Goal: Submit feedback/report problem

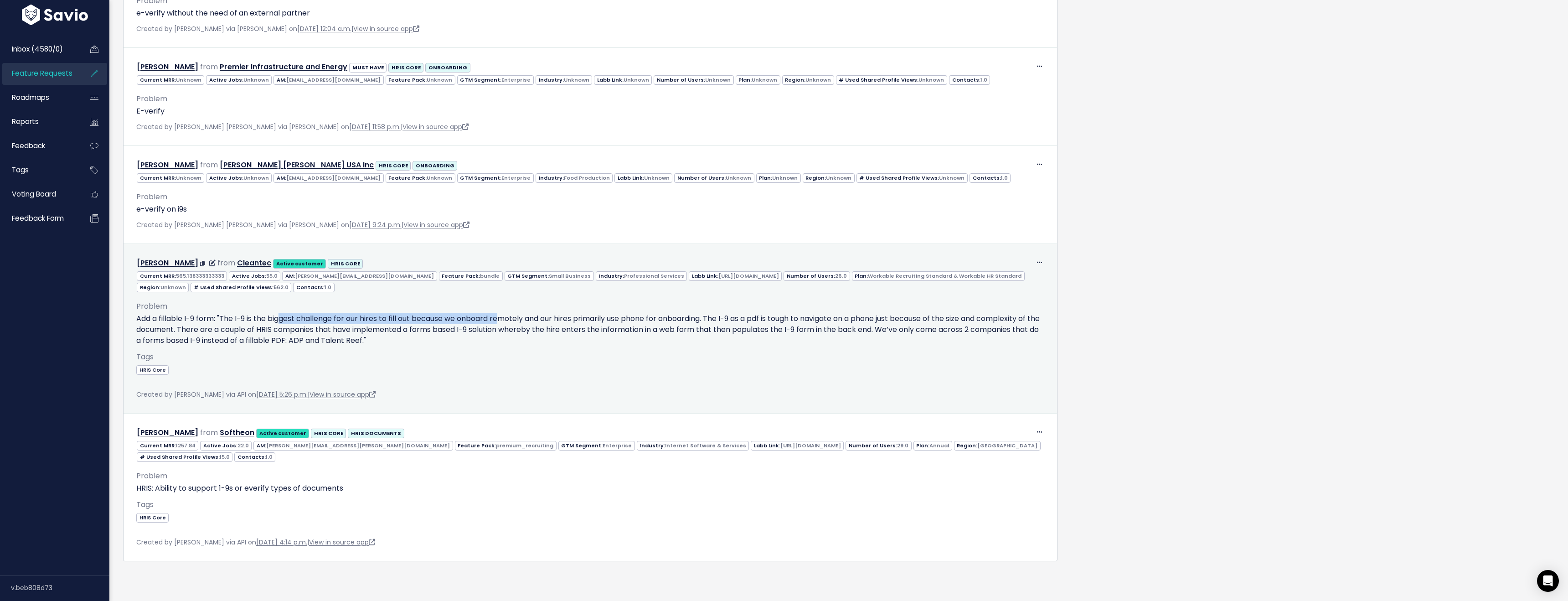
click at [502, 320] on p "Add a fillable I-9 form: "The I-9 is the biggest challenge for our hires to fil…" at bounding box center [590, 329] width 908 height 33
drag, startPoint x: 217, startPoint y: 317, endPoint x: 273, endPoint y: 318, distance: 56.0
click at [273, 318] on p "Add a fillable I-9 form: "The I-9 is the biggest challenge for our hires to fil…" at bounding box center [590, 329] width 908 height 33
click at [273, 318] on p "Add a fillable I-9 form: "The I-9 is the biggest challenge for our hires to fil…" at bounding box center [590, 329] width 908 height 33
drag, startPoint x: 219, startPoint y: 318, endPoint x: 222, endPoint y: 337, distance: 19.2
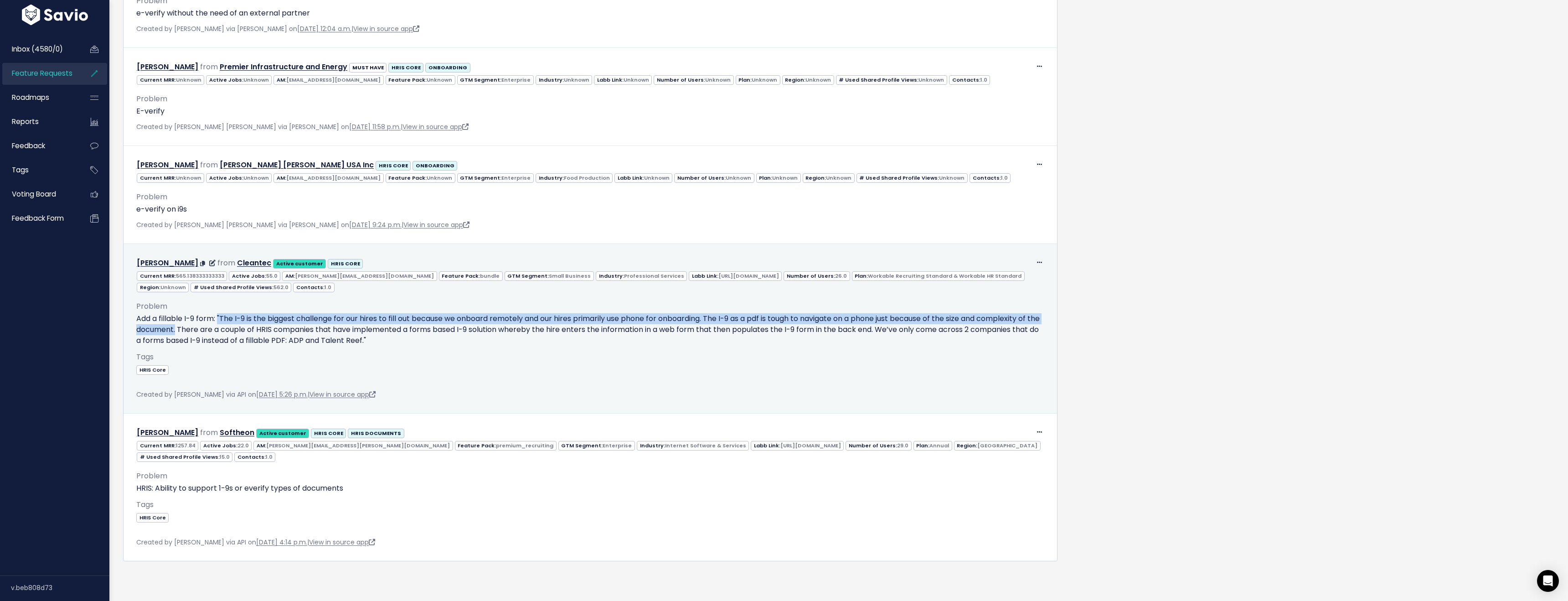
click at [190, 331] on p "Add a fillable I-9 form: "The I-9 is the biggest challenge for our hires to fil…" at bounding box center [590, 329] width 908 height 33
copy p ""The I-9 is the biggest challenge for our hires to fill out because we onboard …"
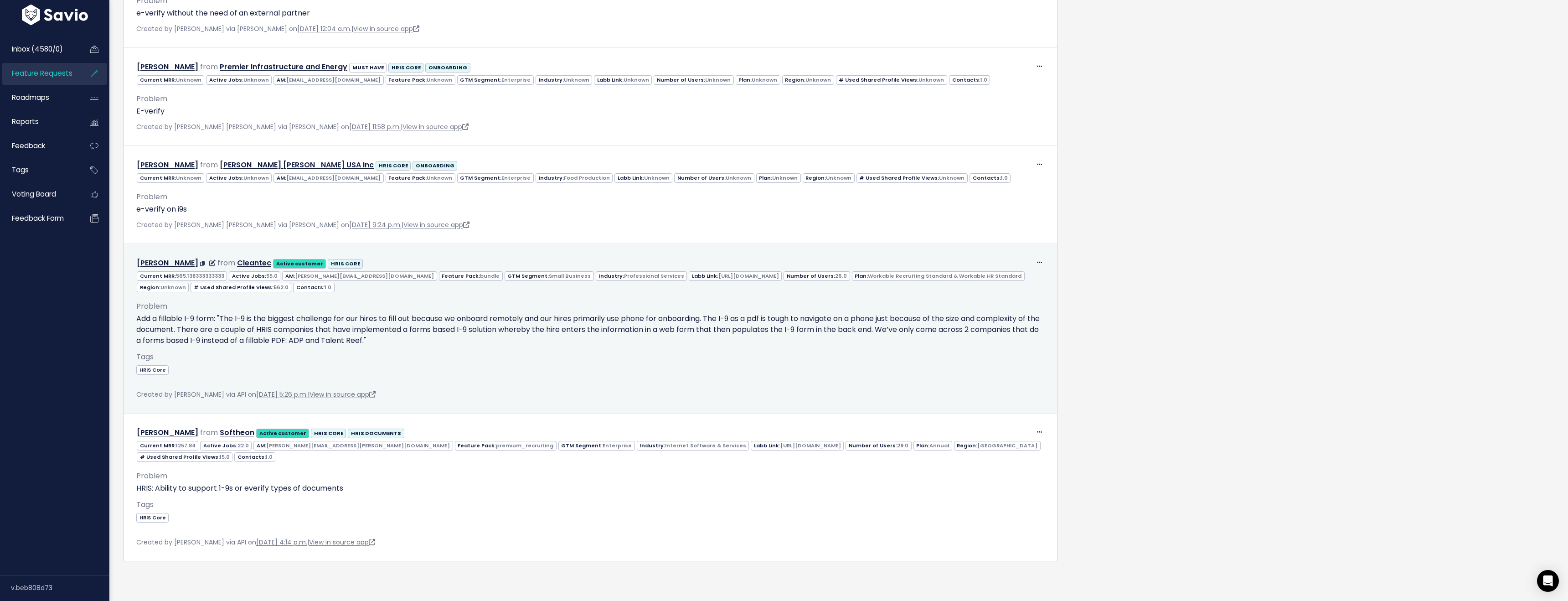
click at [315, 356] on div "Tags HRIS Core" at bounding box center [590, 370] width 908 height 38
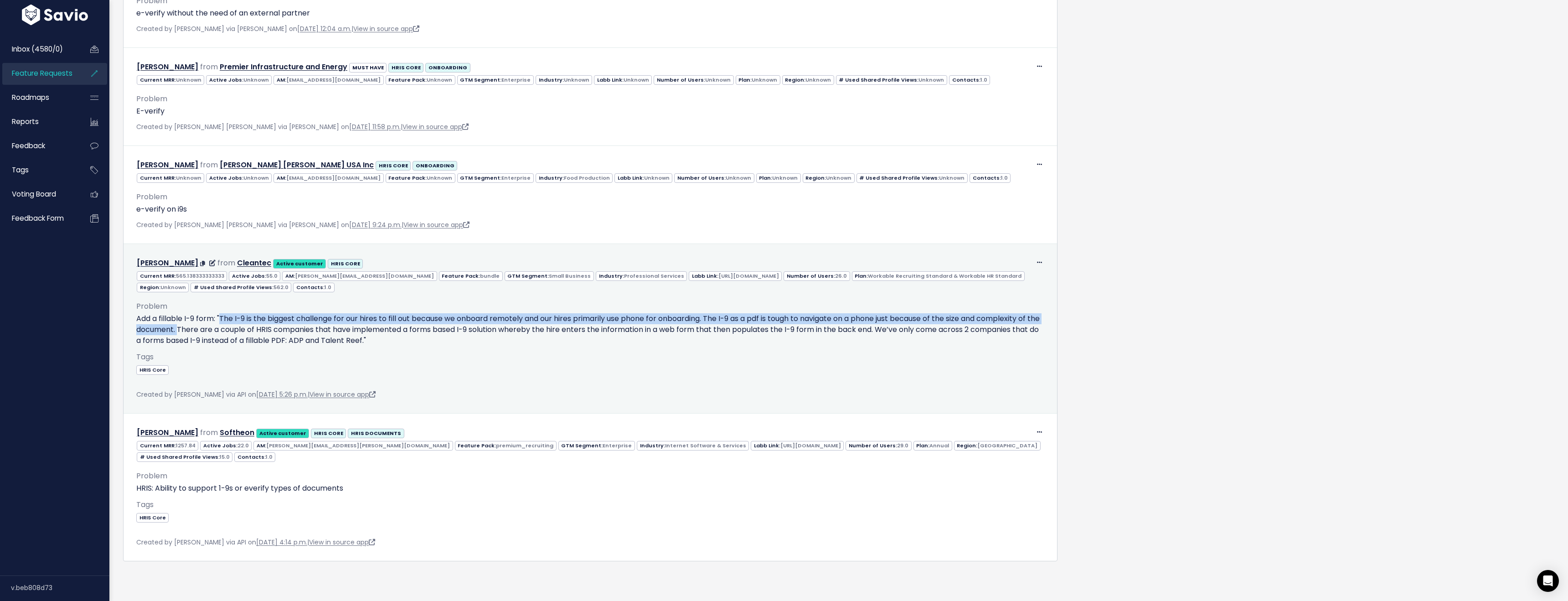
drag, startPoint x: 230, startPoint y: 319, endPoint x: 191, endPoint y: 330, distance: 40.5
click at [191, 330] on p "Add a fillable I-9 form: "The I-9 is the biggest challenge for our hires to fil…" at bounding box center [590, 329] width 908 height 33
copy p "The I-9 is the biggest challenge for our hires to fill out because we onboard r…"
